Goal: Find specific page/section: Find specific page/section

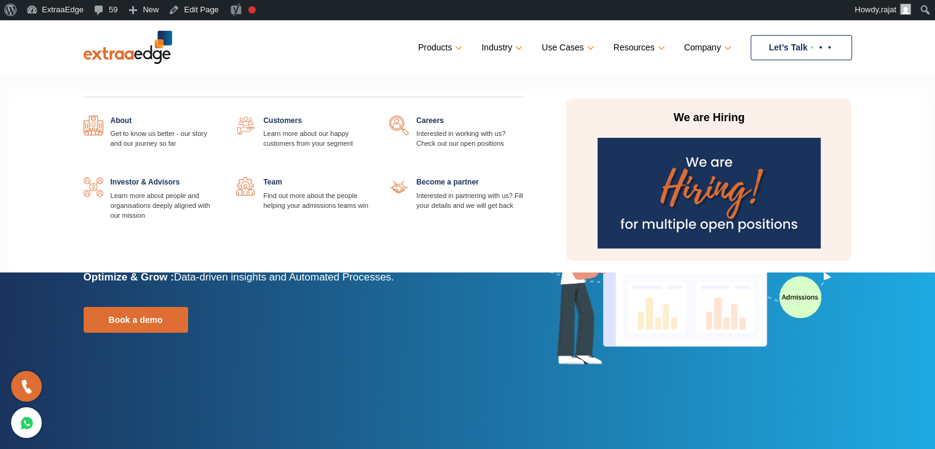
click at [371, 177] on link at bounding box center [371, 177] width 0 height 0
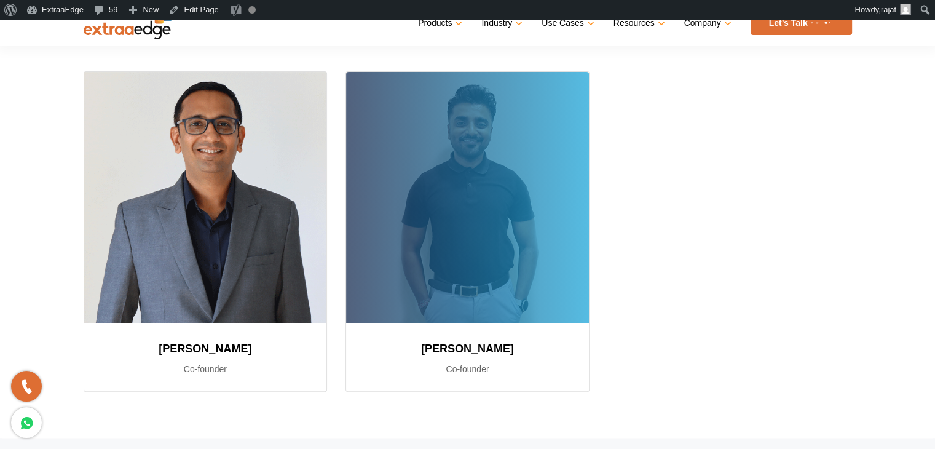
scroll to position [246, 0]
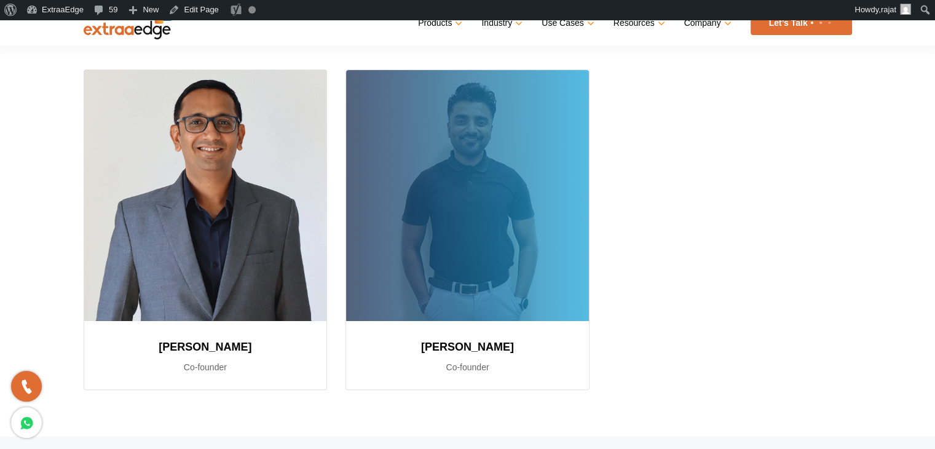
drag, startPoint x: 423, startPoint y: 347, endPoint x: 553, endPoint y: 346, distance: 130.4
click at [553, 346] on h3 "Abhishek Ballabh" at bounding box center [467, 347] width 213 height 22
copy h3 "Abhishek Ballabh"
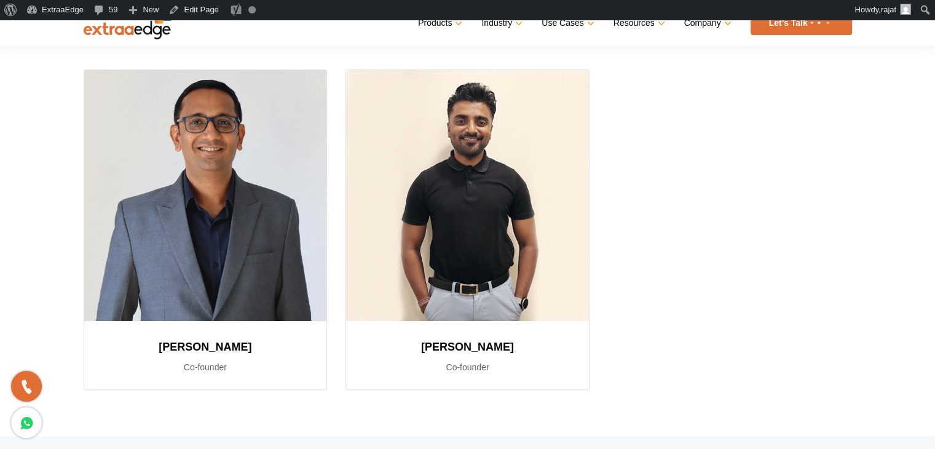
click at [467, 390] on div "Abhishek Ballabh Co-founder" at bounding box center [467, 238] width 263 height 339
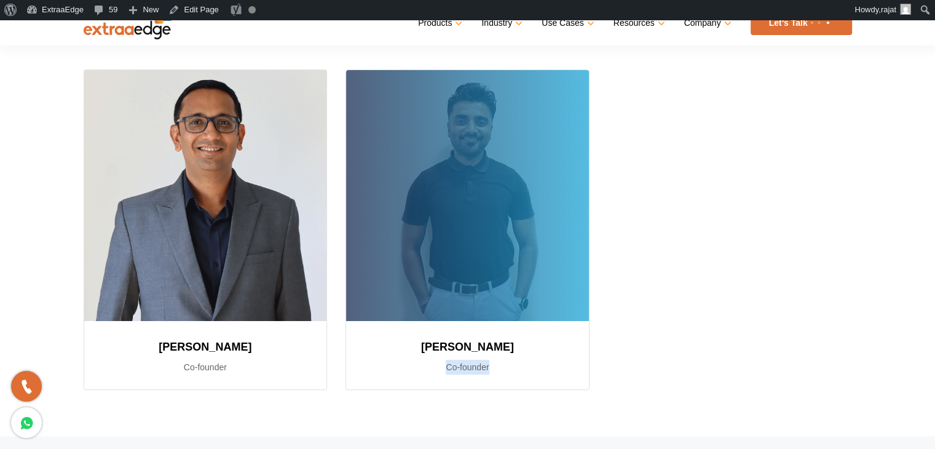
drag, startPoint x: 456, startPoint y: 369, endPoint x: 515, endPoint y: 373, distance: 58.6
click at [515, 373] on p "Co-founder" at bounding box center [467, 367] width 213 height 15
copy p "Co-founder"
drag, startPoint x: 417, startPoint y: 346, endPoint x: 524, endPoint y: 350, distance: 107.1
click at [524, 350] on h3 "Abhishek Ballabh" at bounding box center [467, 347] width 213 height 22
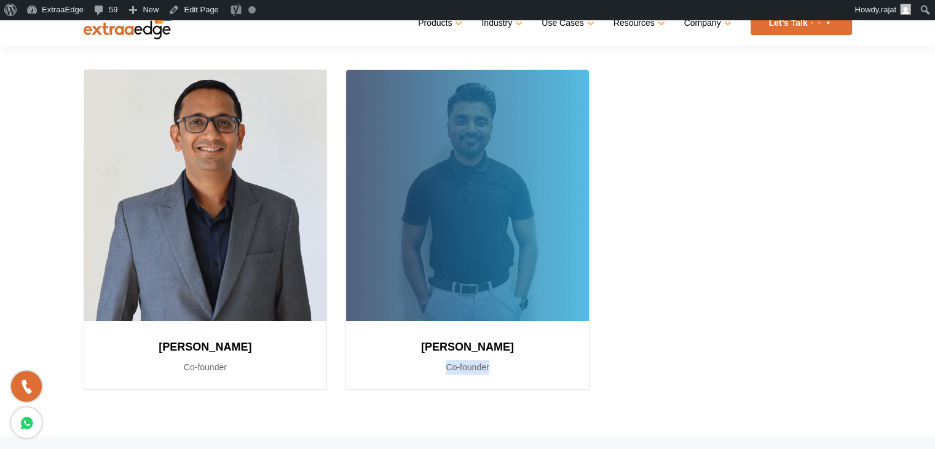
copy h3 "Abhishek Ballabh"
